Goal: Task Accomplishment & Management: Complete application form

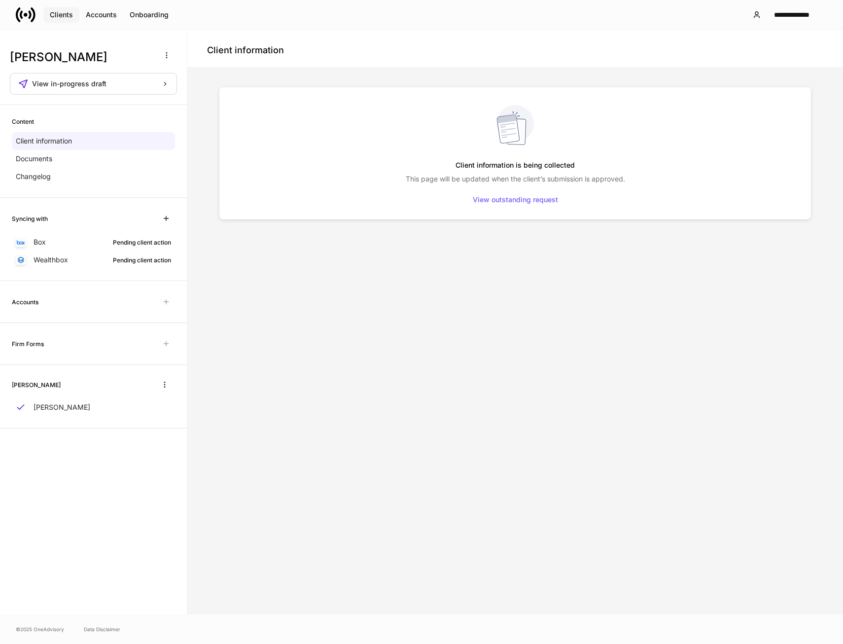
click at [65, 13] on div "Clients" at bounding box center [61, 14] width 23 height 7
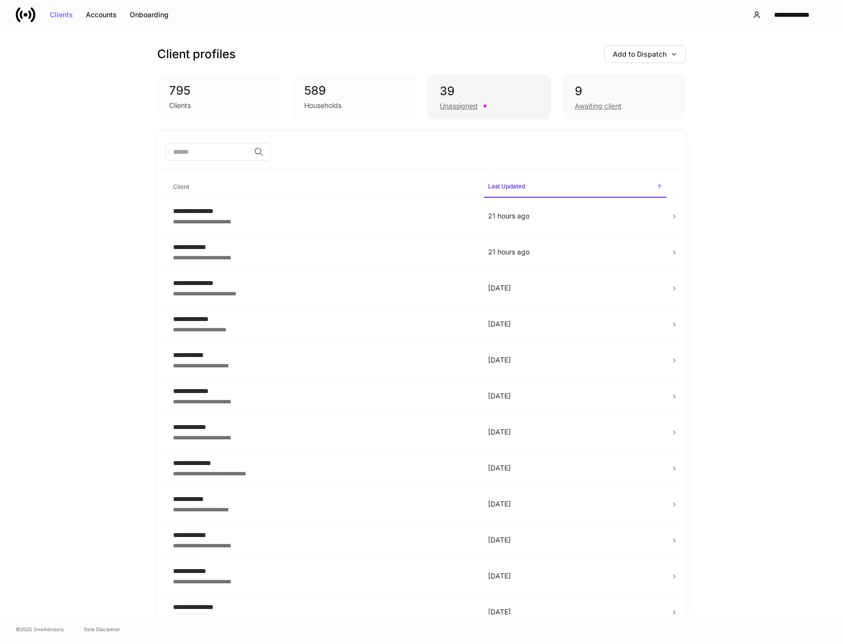
click at [461, 87] on div "39" at bounding box center [489, 91] width 99 height 16
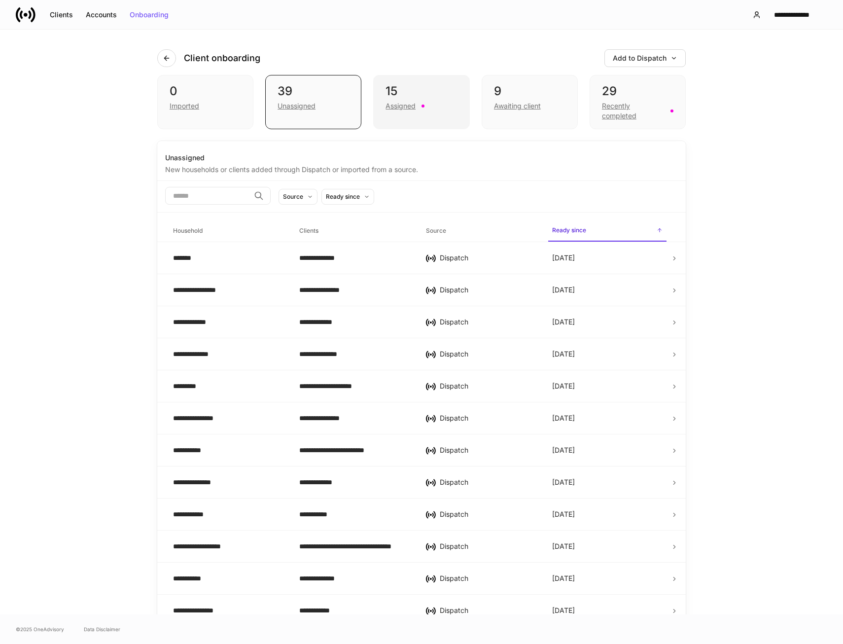
click at [424, 92] on div "15" at bounding box center [421, 91] width 71 height 16
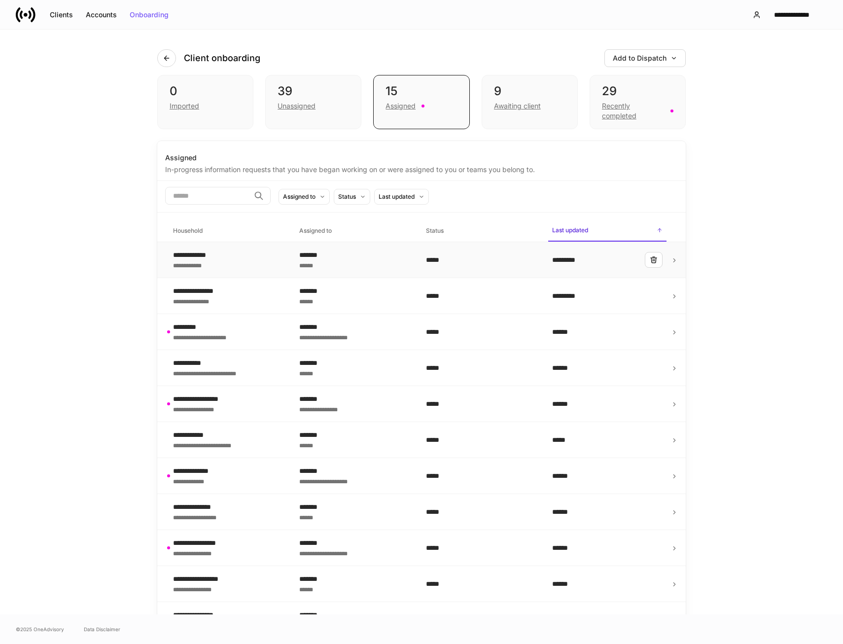
click at [484, 258] on div "*****" at bounding box center [481, 260] width 110 height 10
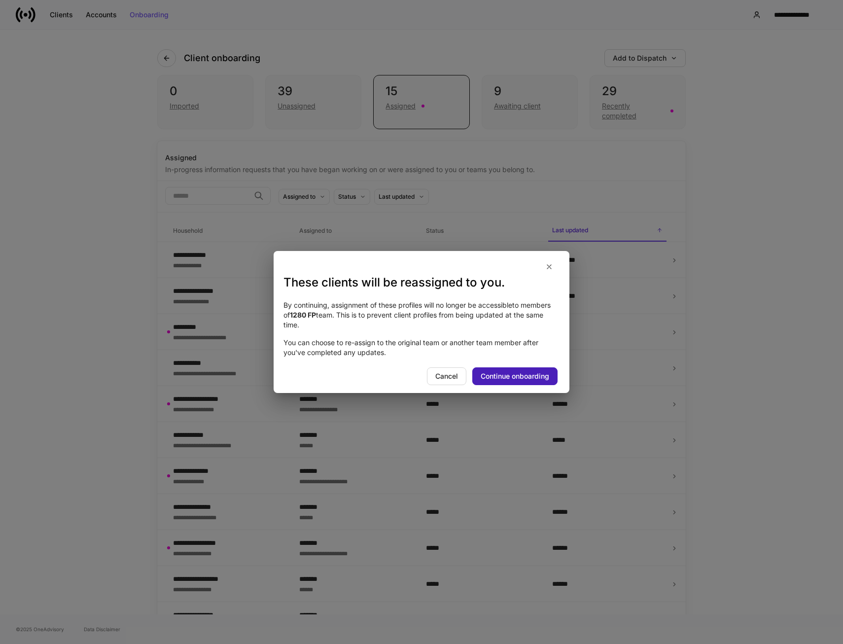
click at [528, 375] on div "Continue onboarding" at bounding box center [515, 376] width 69 height 7
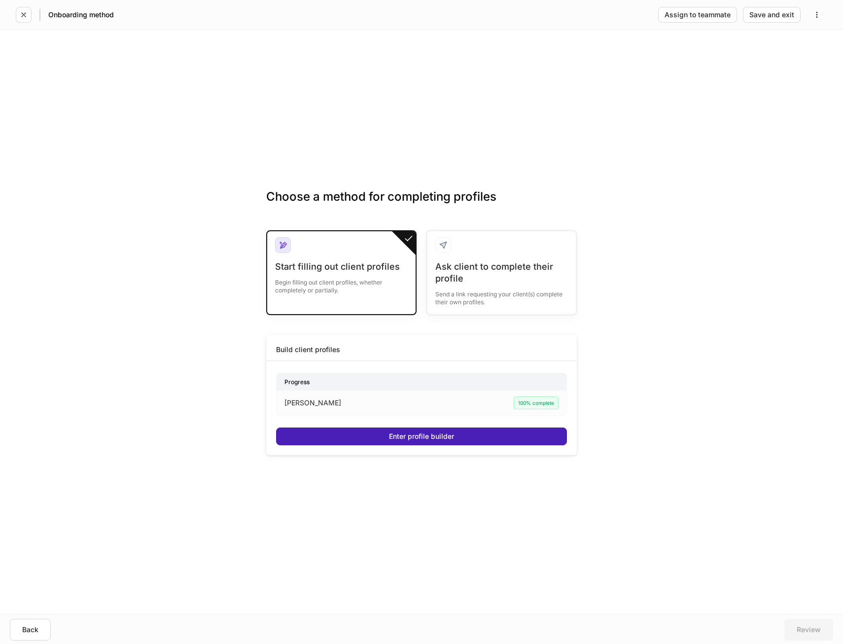
click at [434, 434] on div "Enter profile builder" at bounding box center [421, 436] width 65 height 7
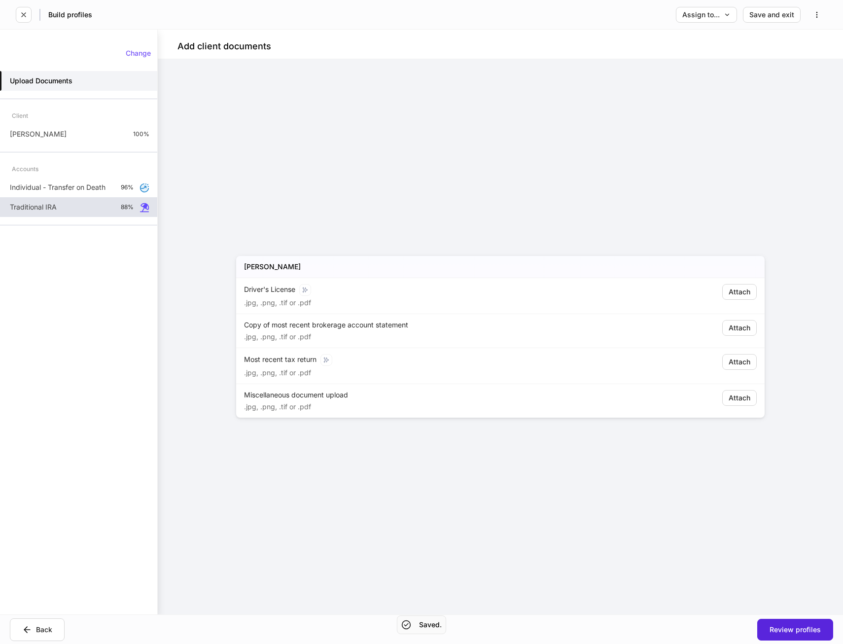
click at [73, 207] on div "Traditional IRA 88%" at bounding box center [78, 207] width 157 height 20
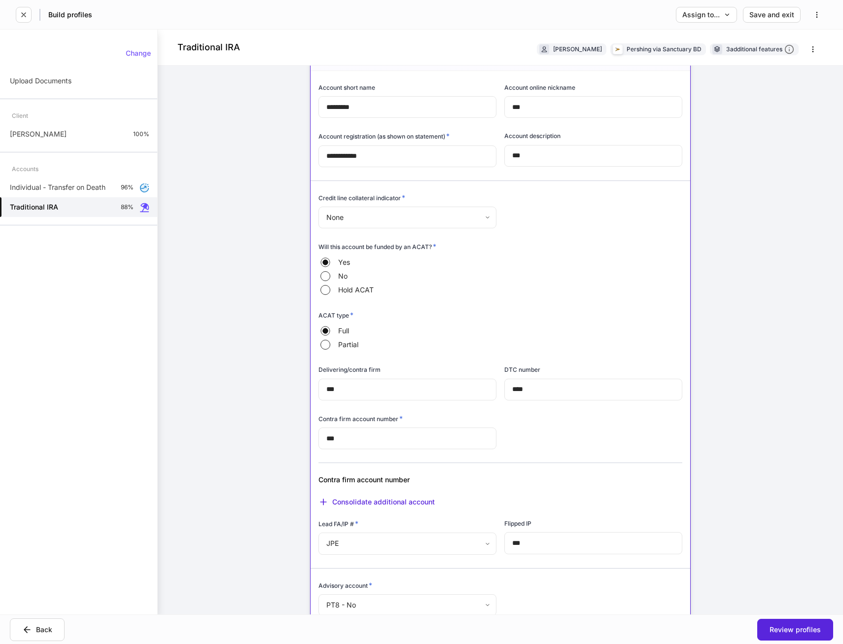
scroll to position [49, 0]
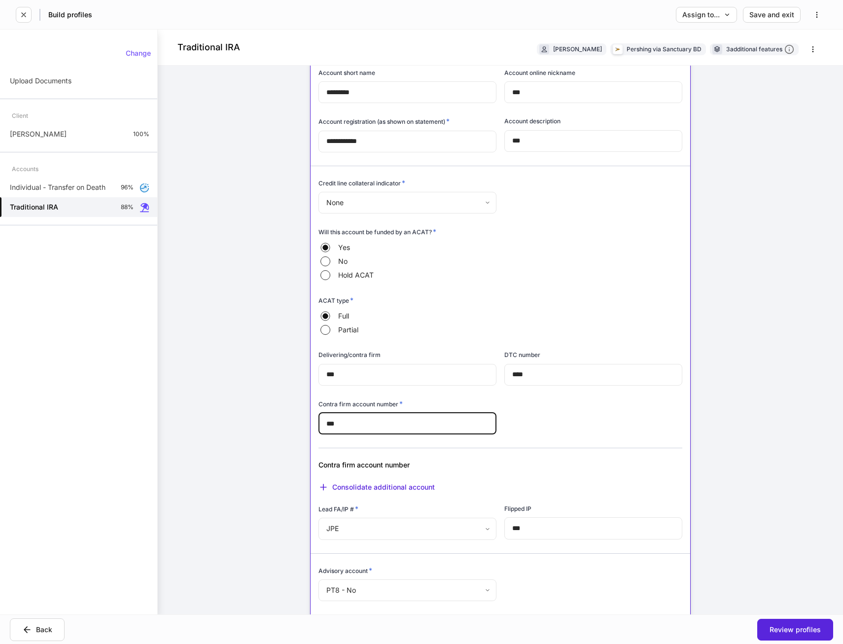
click at [379, 426] on input "***" at bounding box center [407, 424] width 178 height 22
type input "*******"
click at [520, 422] on div "**********" at bounding box center [497, 450] width 372 height 788
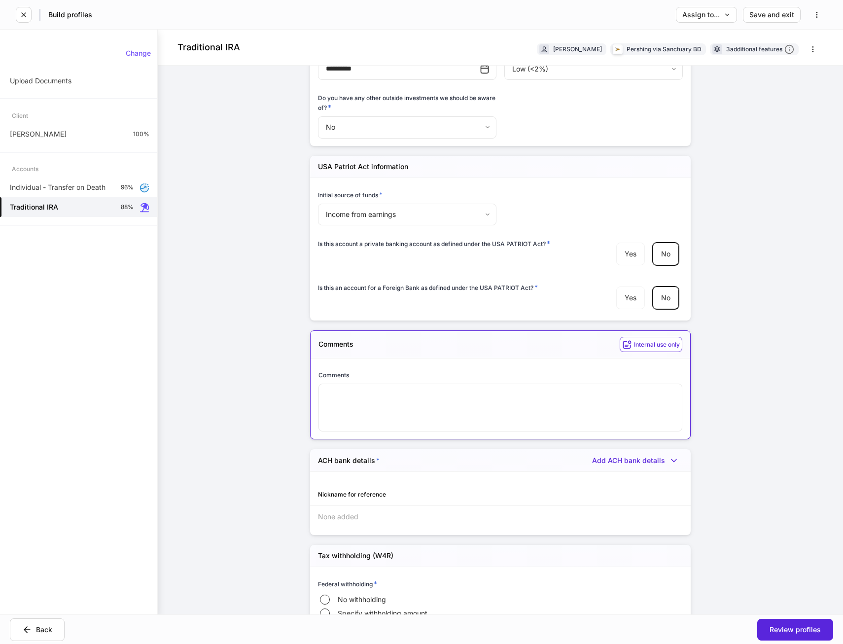
scroll to position [1288, 0]
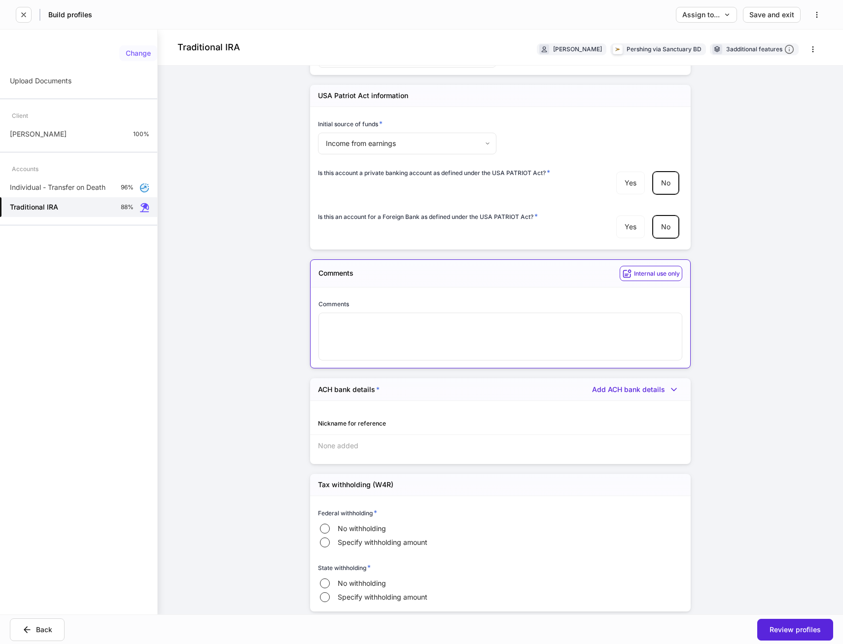
click at [132, 54] on div "Change" at bounding box center [138, 53] width 25 height 7
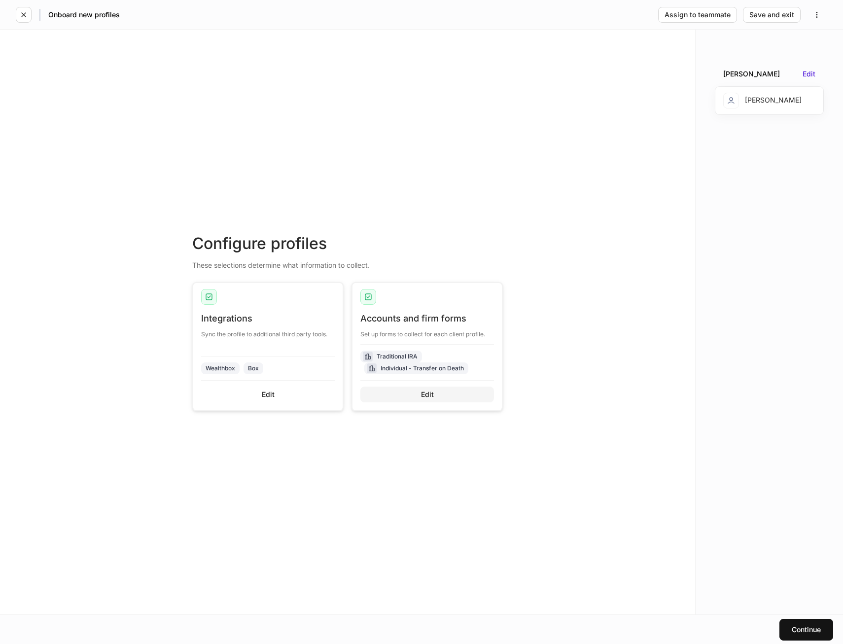
click at [429, 397] on div "Edit" at bounding box center [427, 394] width 13 height 7
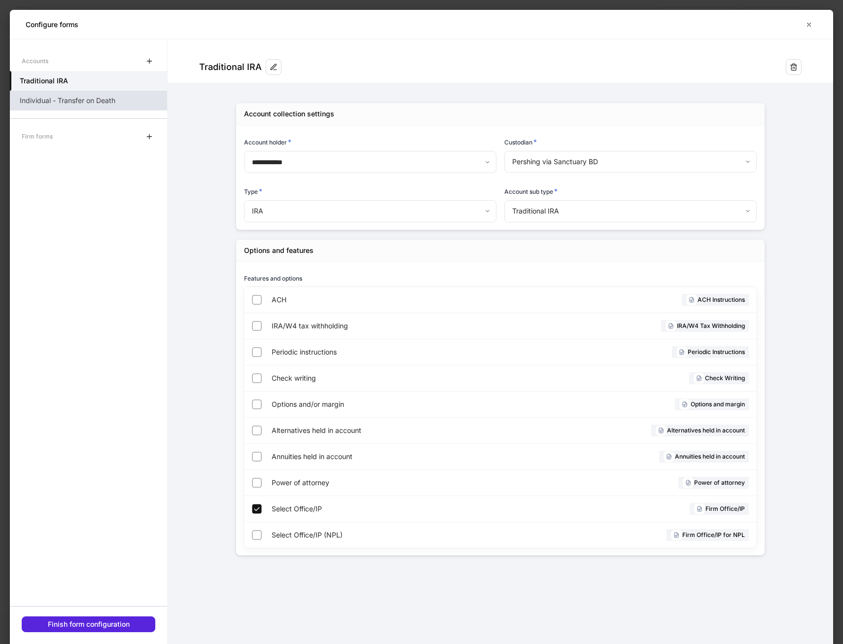
click at [76, 99] on p "Individual - Transfer on Death" at bounding box center [68, 101] width 96 height 10
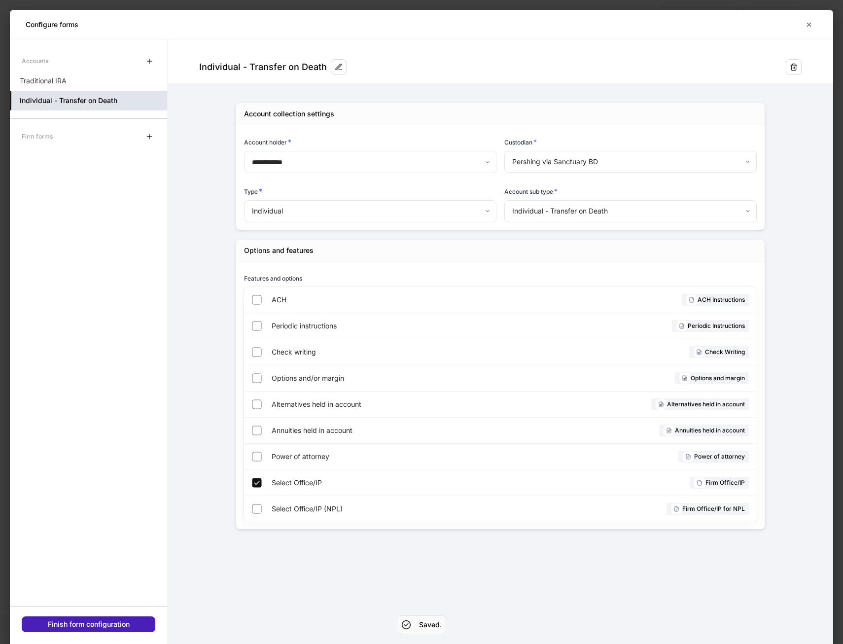
click at [105, 622] on div "Finish form configuration" at bounding box center [89, 624] width 82 height 7
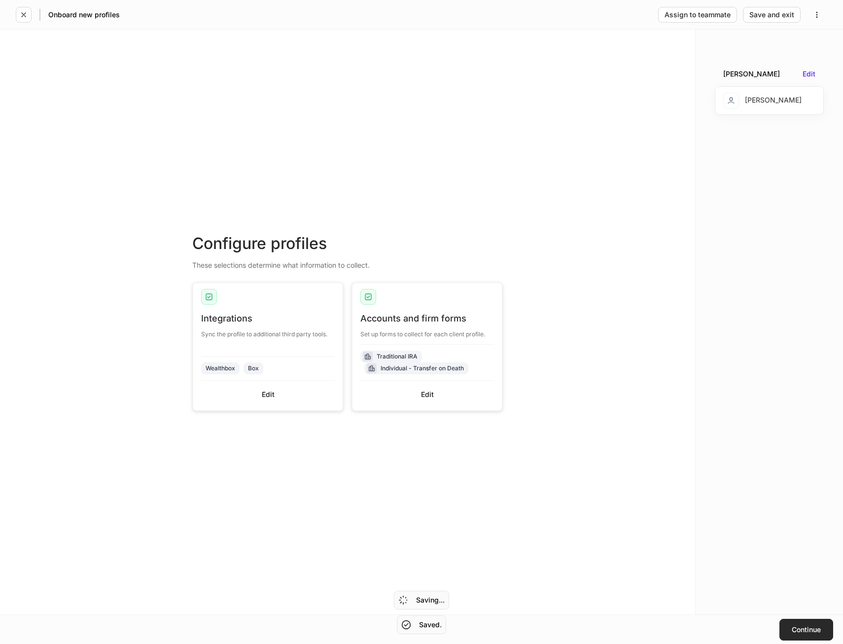
click at [815, 633] on div "Continue" at bounding box center [806, 629] width 29 height 7
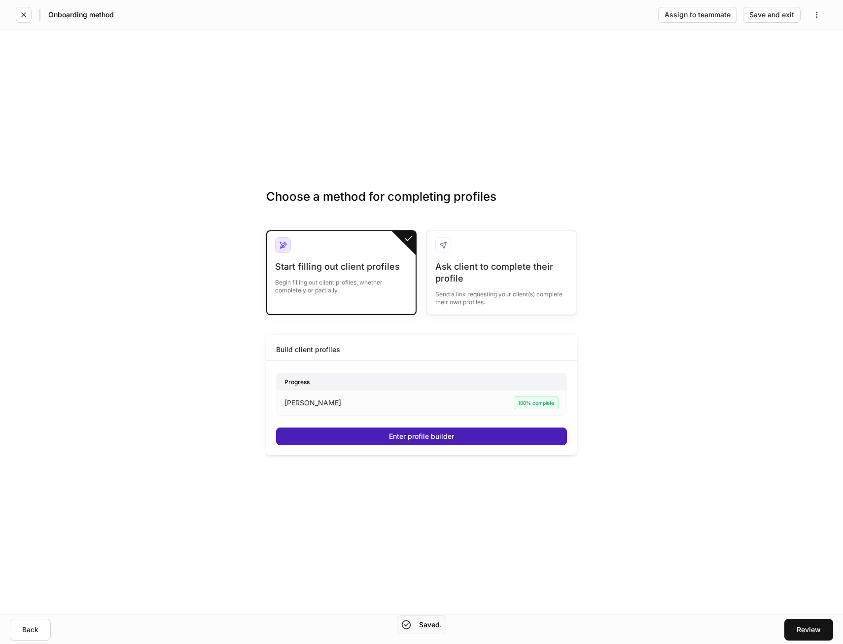
click at [443, 434] on div "Enter profile builder" at bounding box center [421, 436] width 65 height 7
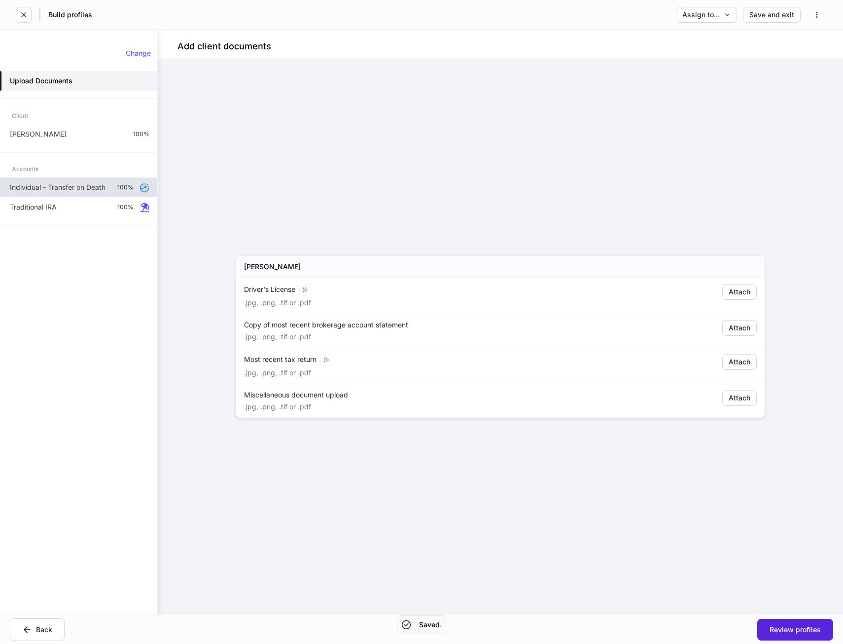
click at [62, 185] on p "Individual - Transfer on Death" at bounding box center [58, 187] width 96 height 10
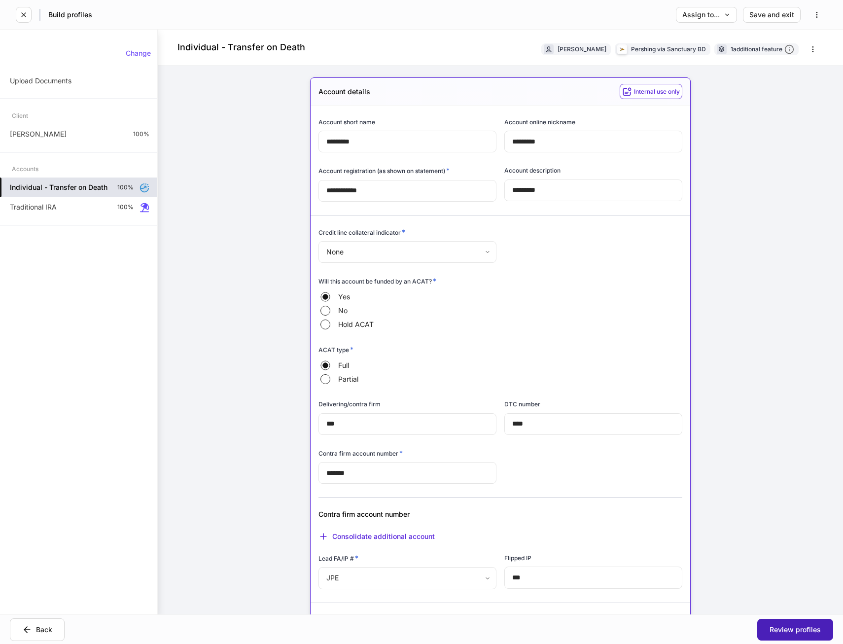
click at [795, 629] on div "Review profiles" at bounding box center [795, 629] width 51 height 7
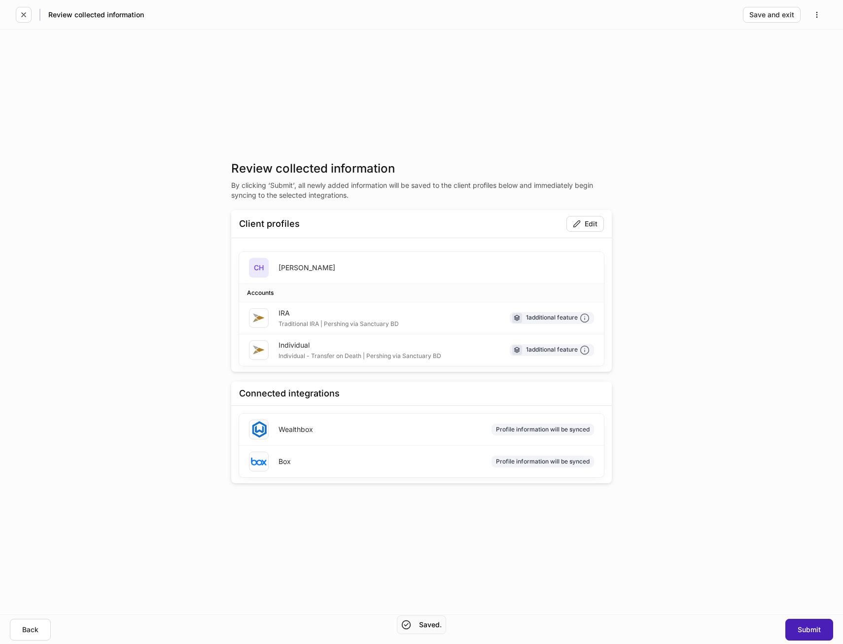
click at [808, 629] on div "Submit" at bounding box center [809, 629] width 23 height 7
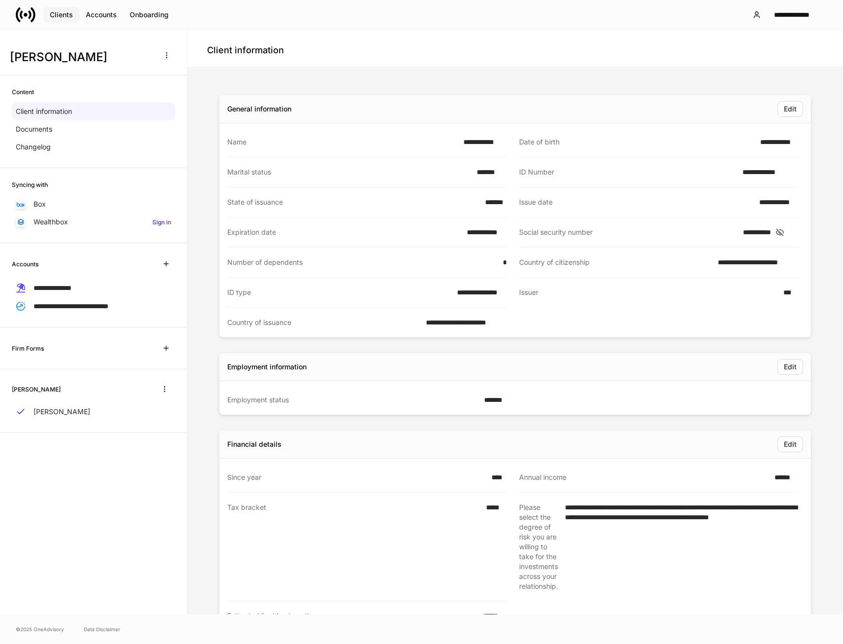
click at [63, 15] on div "Clients" at bounding box center [61, 14] width 23 height 7
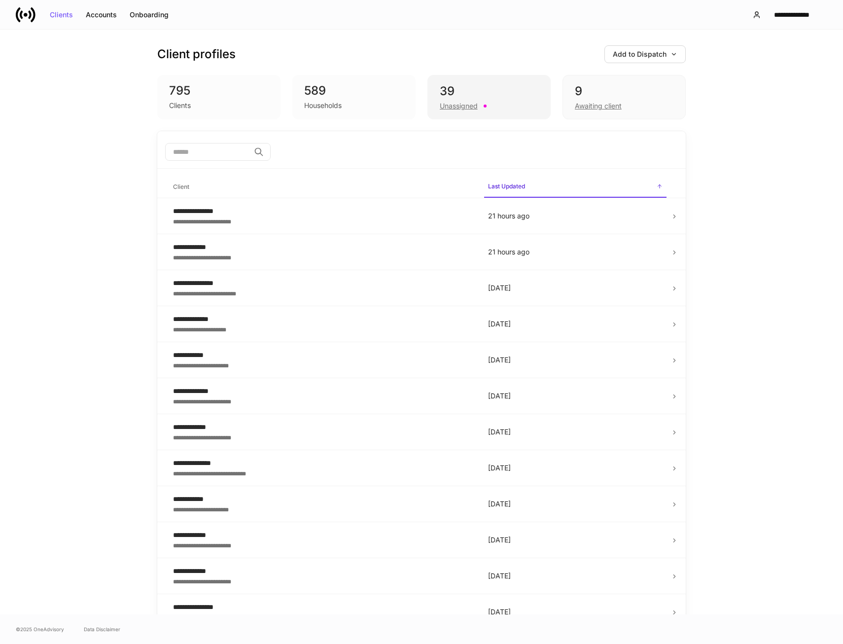
click at [484, 84] on div "39" at bounding box center [489, 91] width 99 height 16
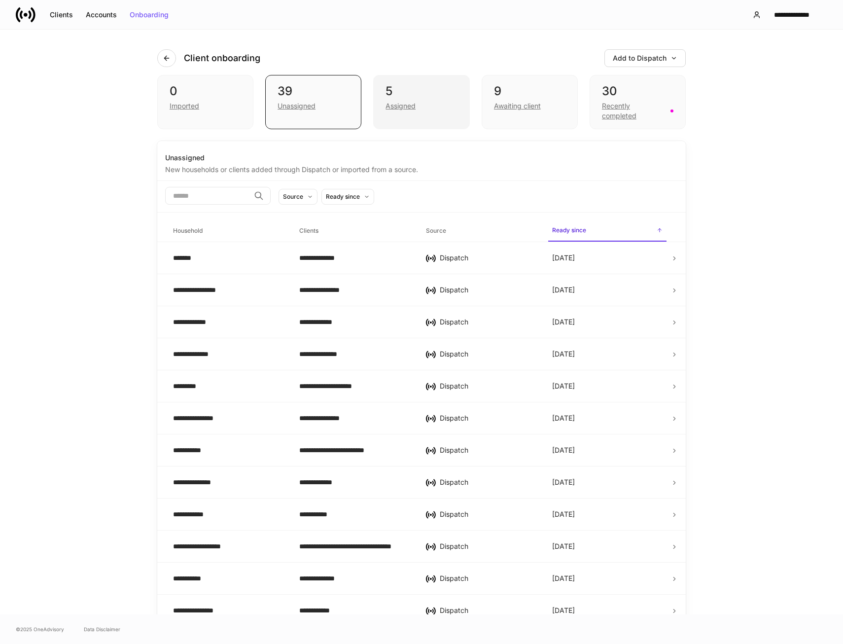
click at [417, 95] on div "5" at bounding box center [421, 91] width 71 height 16
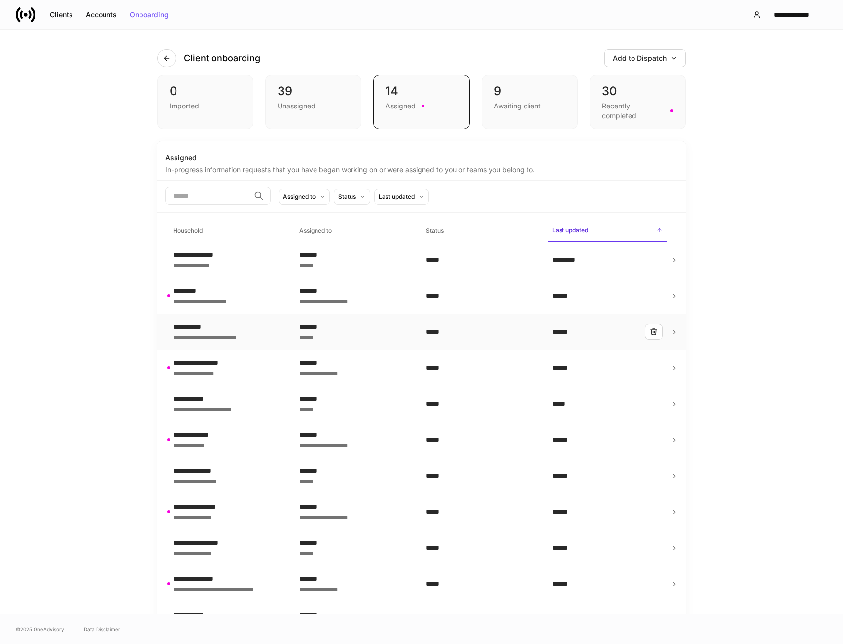
click at [254, 336] on div "**********" at bounding box center [228, 332] width 110 height 20
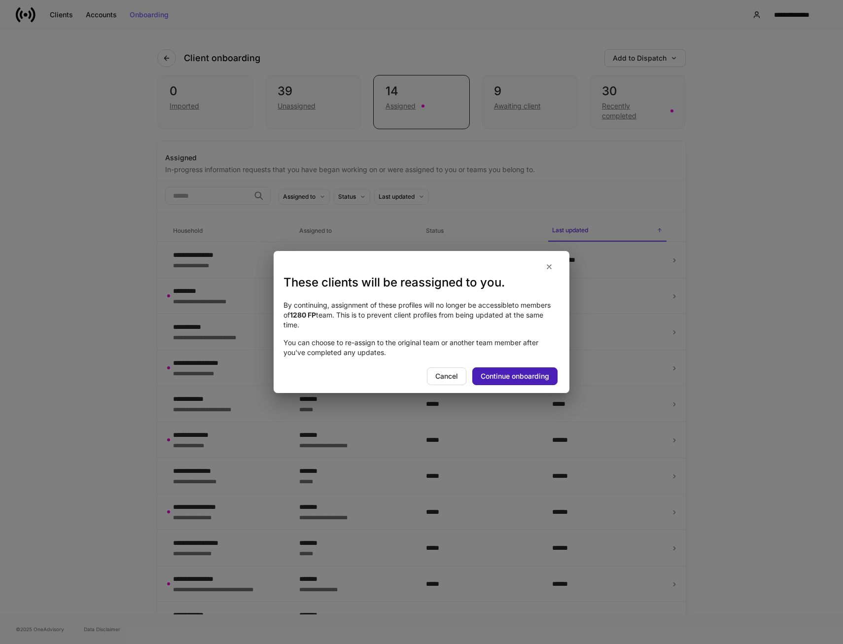
click at [513, 378] on div "Continue onboarding" at bounding box center [515, 376] width 69 height 7
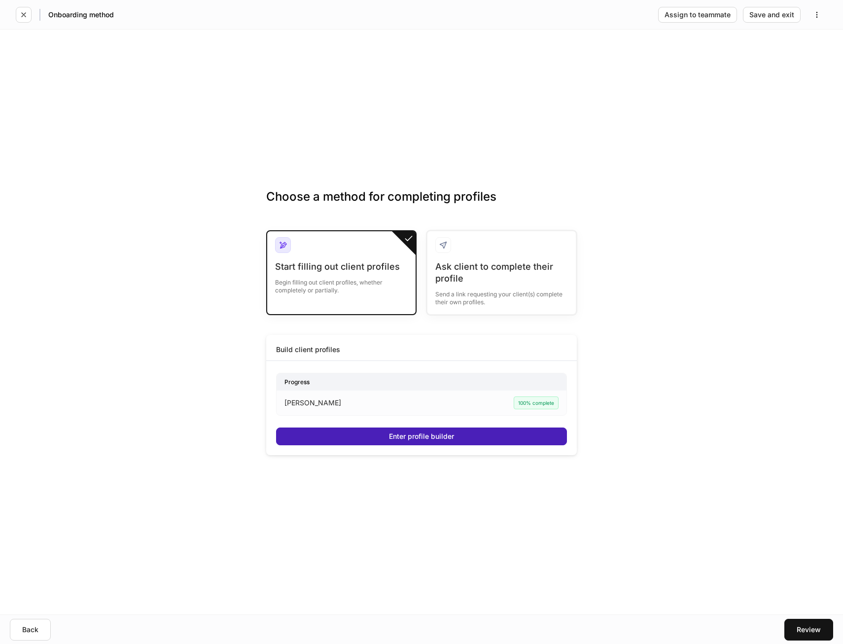
click at [425, 440] on button "Enter profile builder" at bounding box center [421, 436] width 291 height 18
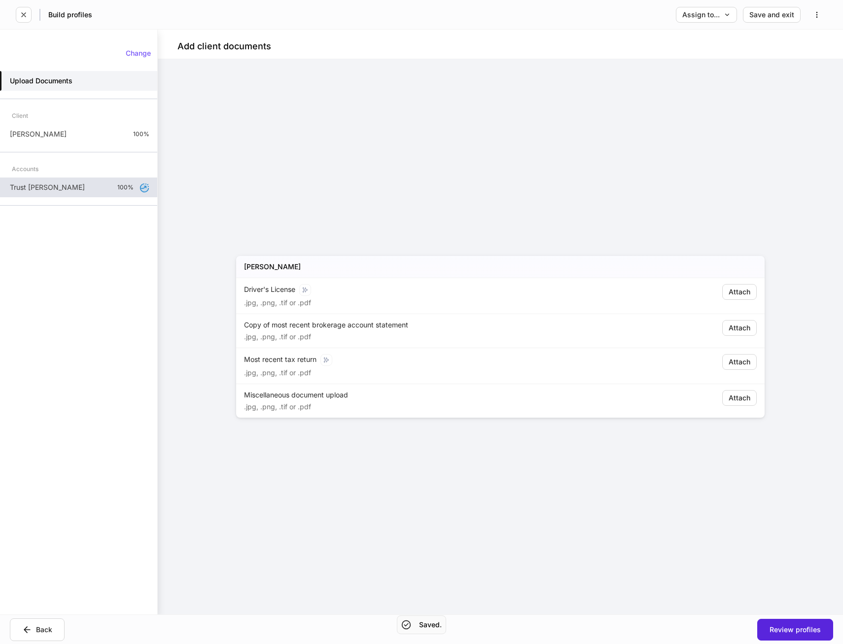
click at [78, 190] on div "Trust [PERSON_NAME] 100%" at bounding box center [78, 187] width 157 height 20
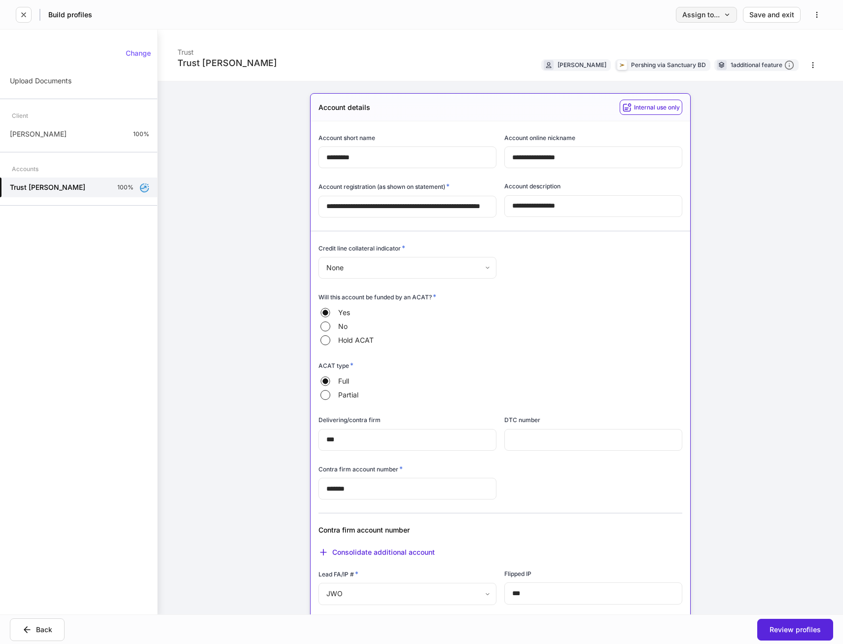
click at [712, 15] on div "Assign to..." at bounding box center [706, 14] width 48 height 7
click at [670, 62] on li "Another team or teammate" at bounding box center [677, 59] width 120 height 18
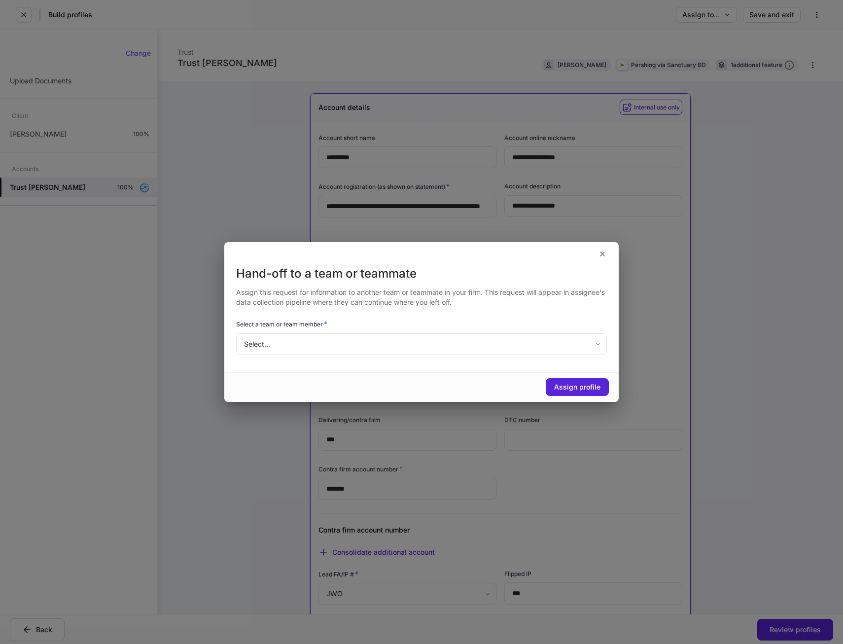
click at [311, 343] on body "**********" at bounding box center [421, 322] width 843 height 644
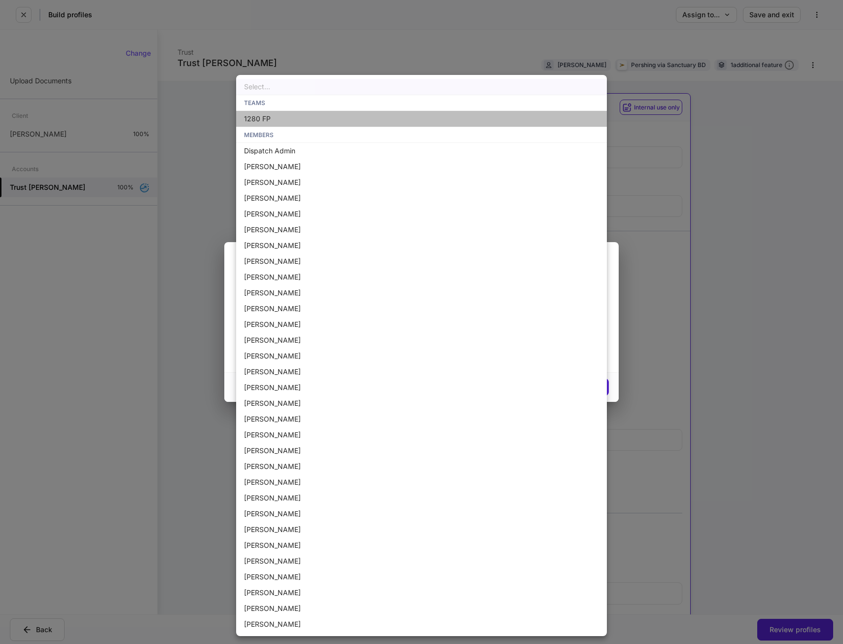
click at [256, 117] on li "1280 FP" at bounding box center [421, 119] width 371 height 16
type input "**********"
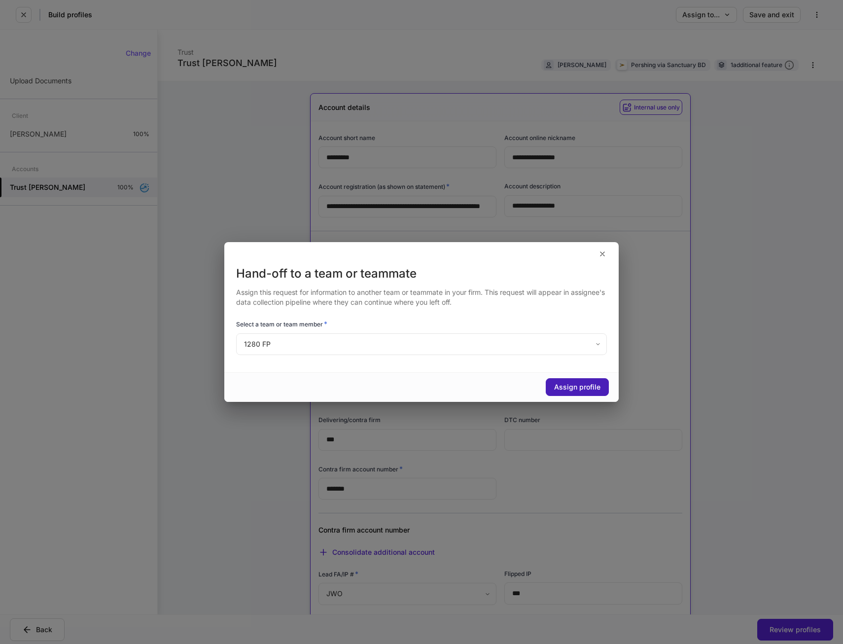
click at [575, 386] on div "Assign profile" at bounding box center [577, 387] width 46 height 7
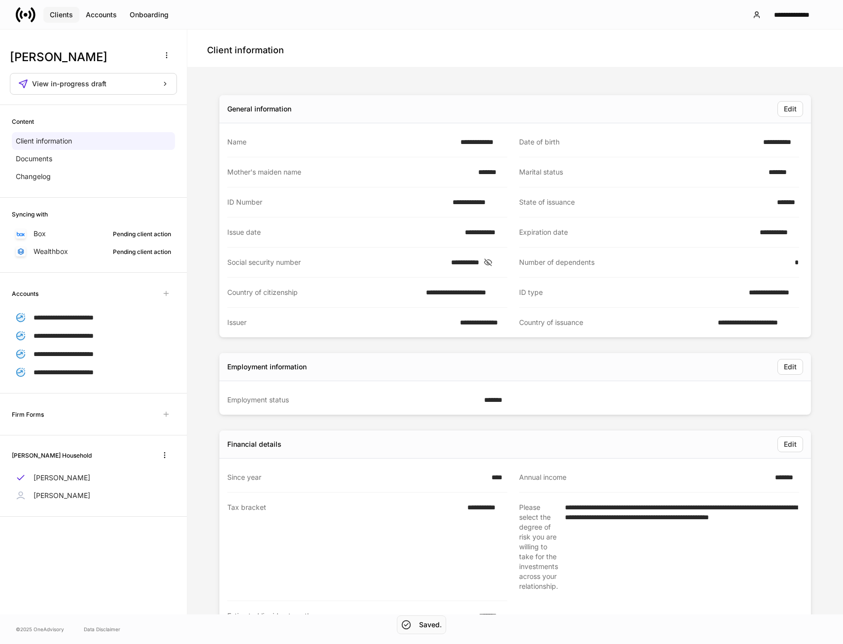
click at [64, 14] on div "Clients" at bounding box center [61, 14] width 23 height 7
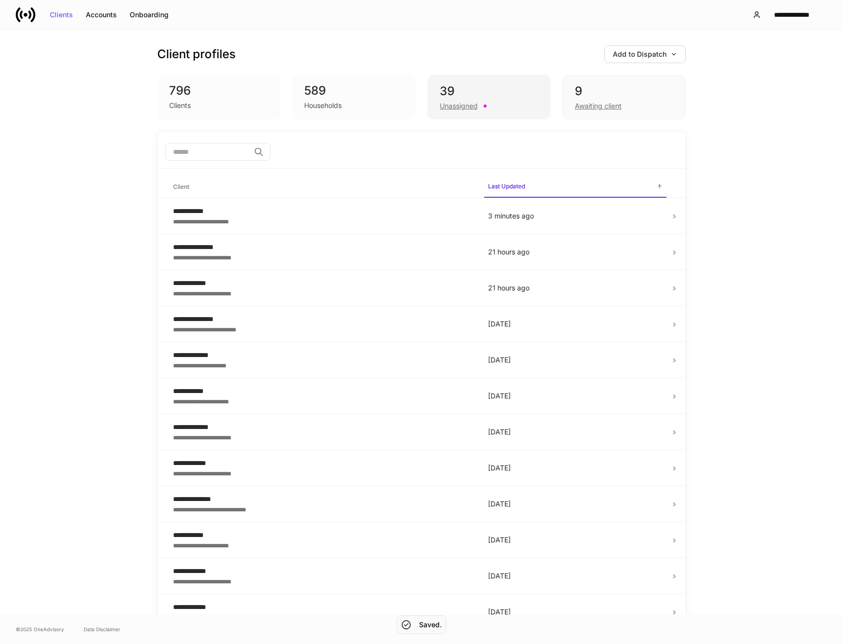
click at [460, 89] on div "39" at bounding box center [489, 91] width 99 height 16
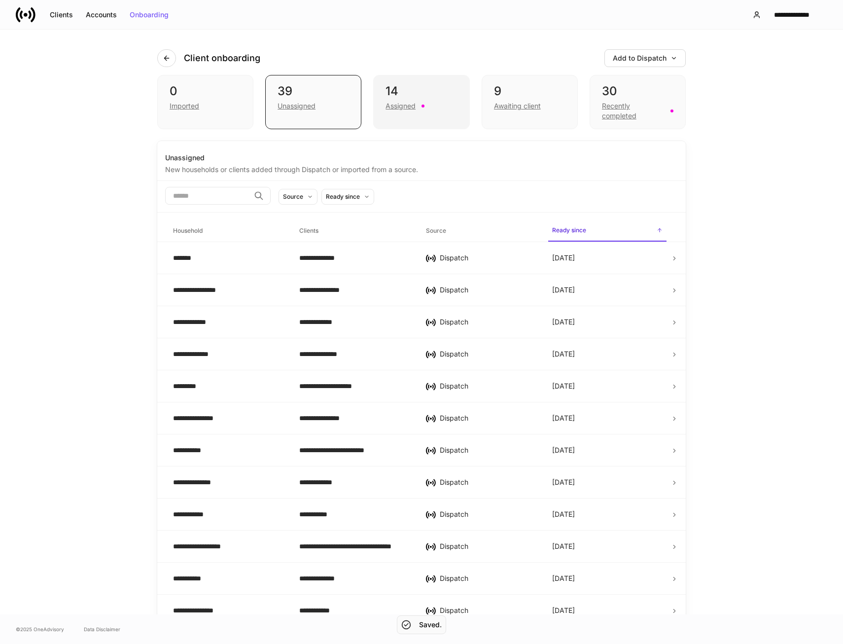
click at [408, 97] on div "14" at bounding box center [421, 91] width 71 height 16
